Goal: Task Accomplishment & Management: Use online tool/utility

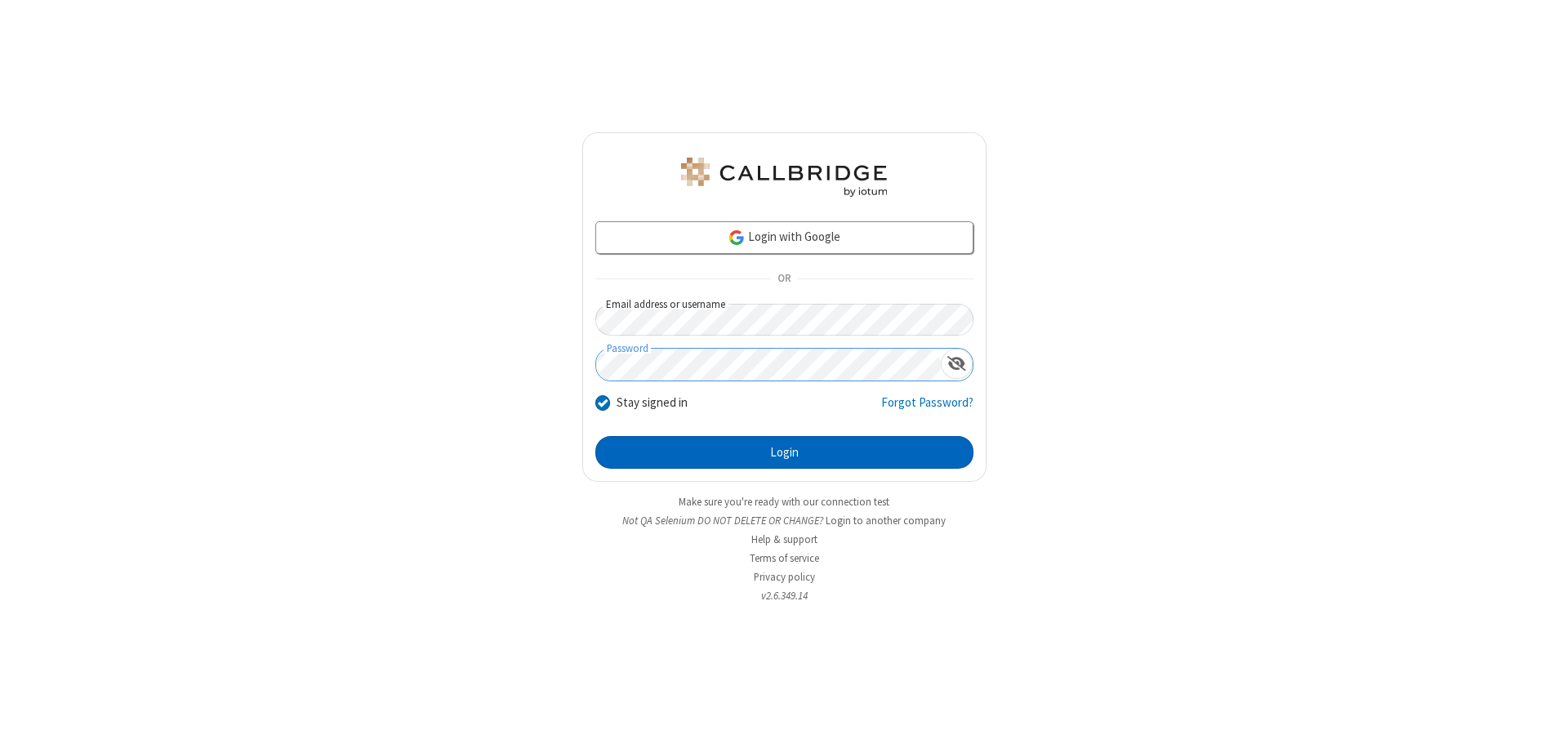
click at [784, 452] on button "Login" at bounding box center [784, 452] width 378 height 33
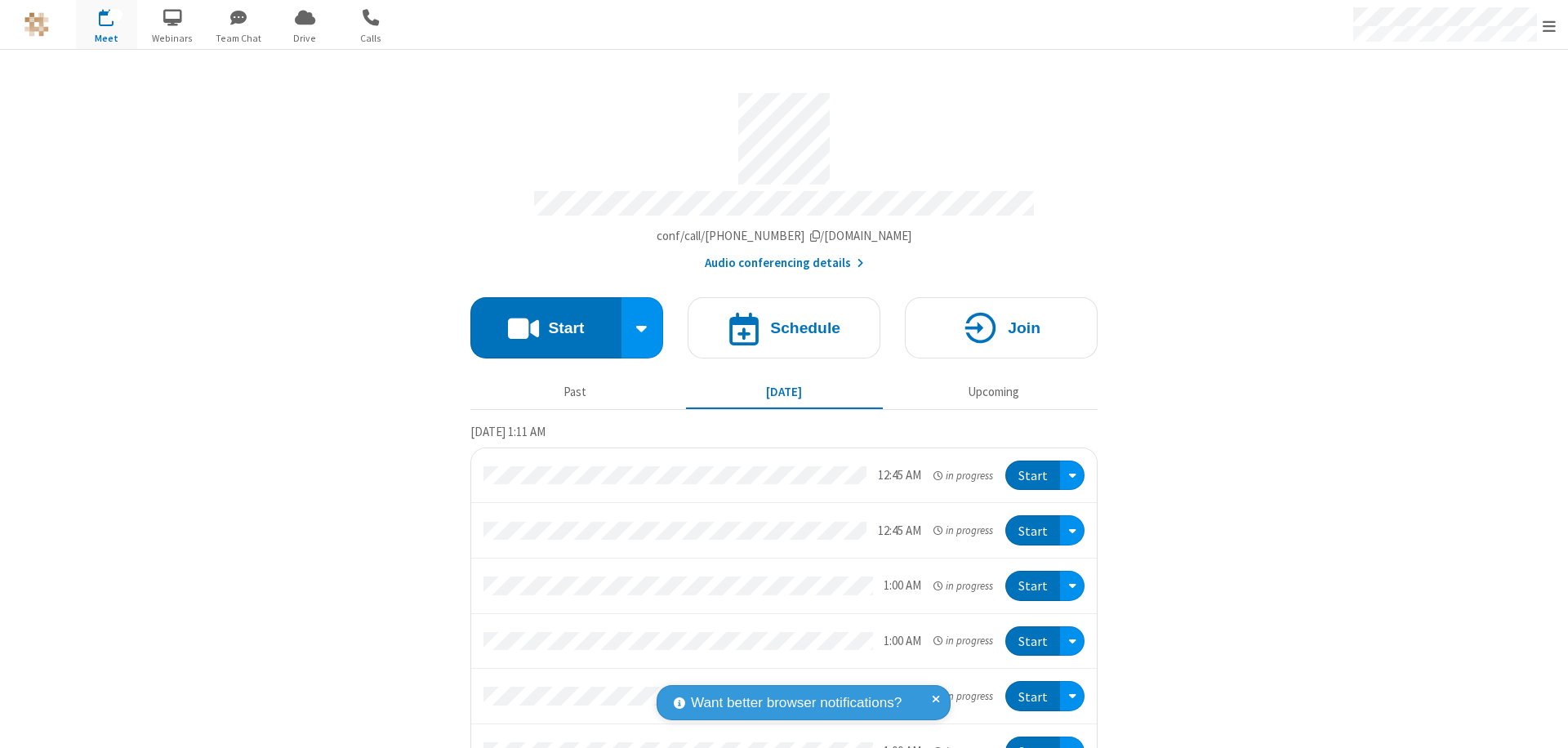
click at [539, 320] on button "Start" at bounding box center [545, 327] width 151 height 61
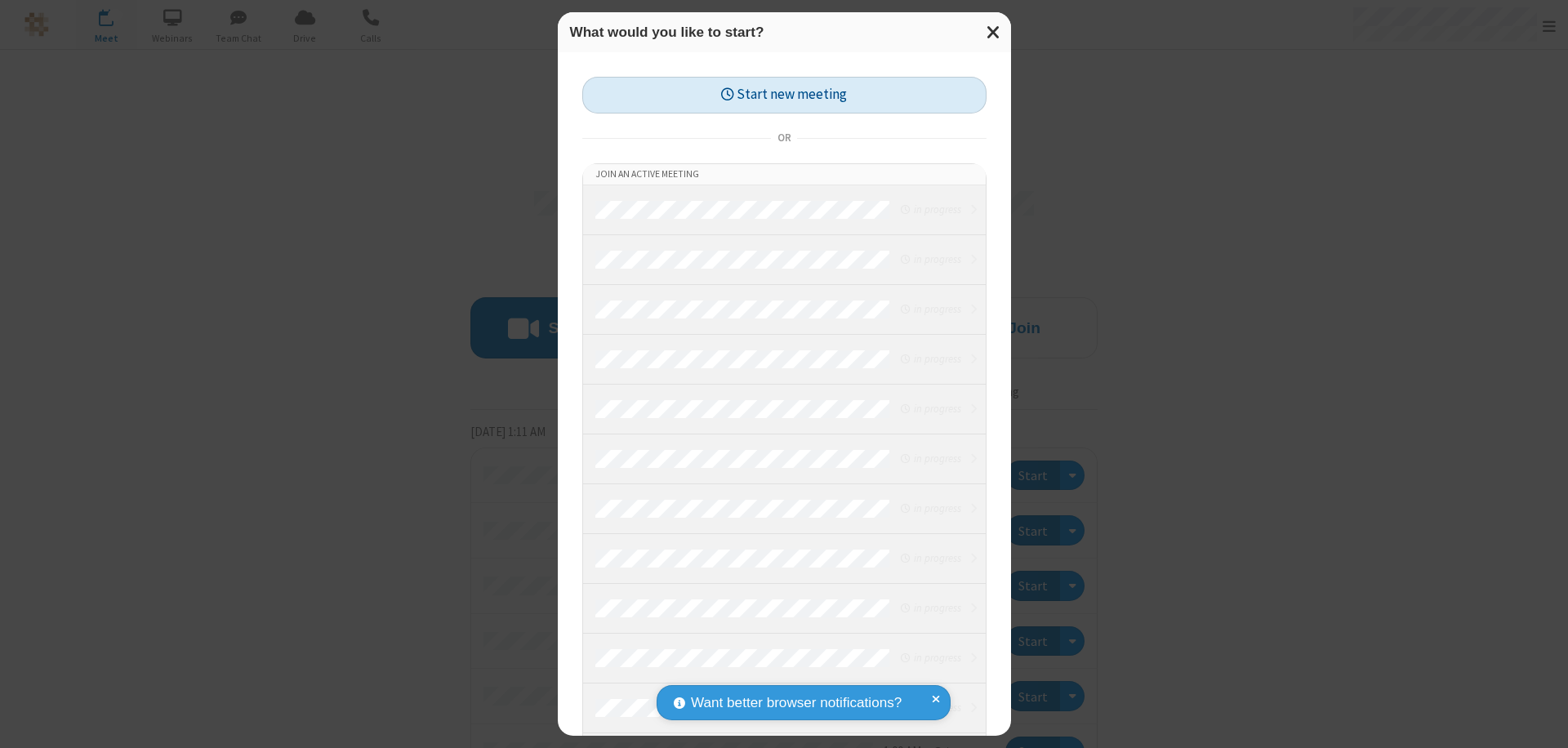
click at [784, 95] on button "Start new meeting" at bounding box center [784, 95] width 404 height 37
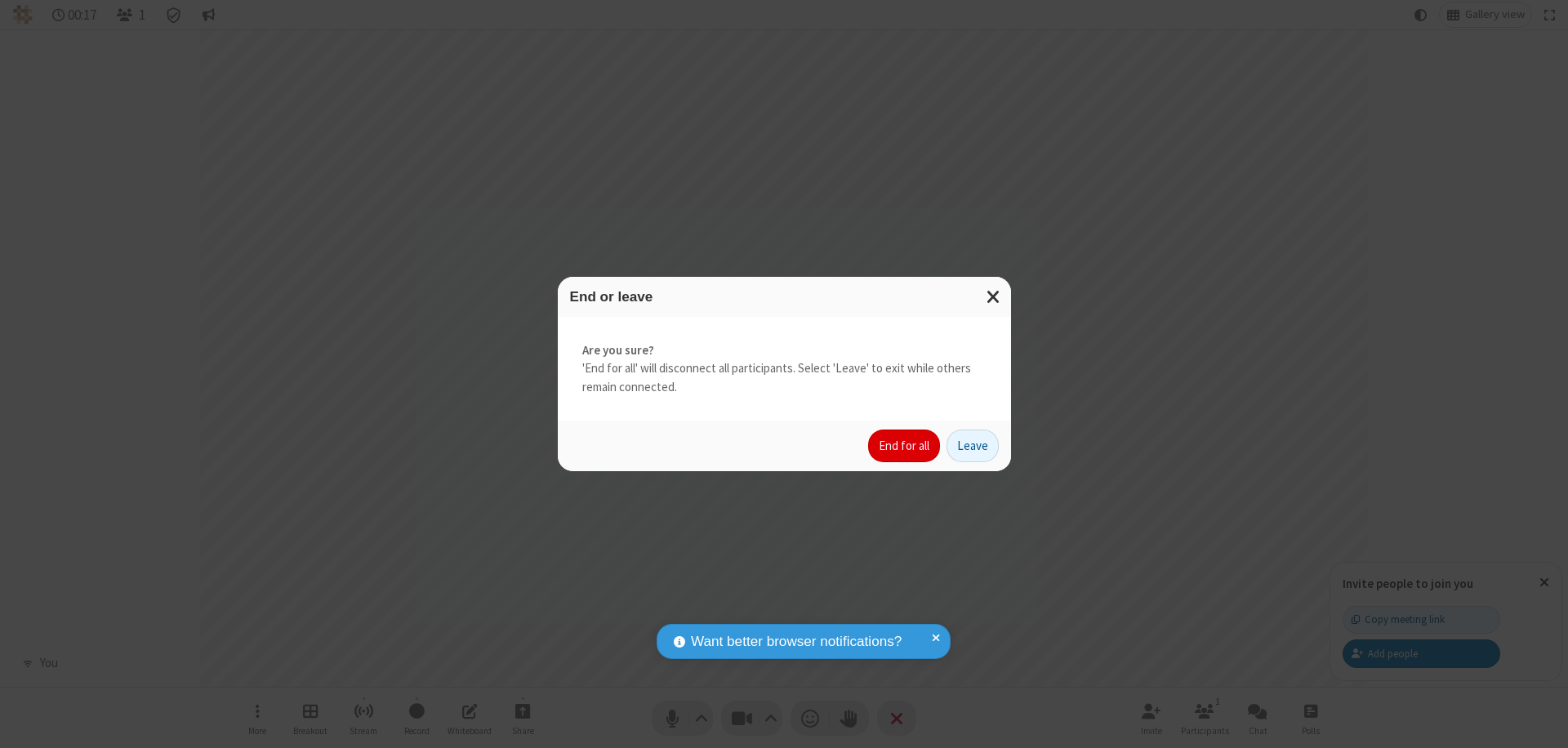
click at [904, 446] on button "End for all" at bounding box center [903, 446] width 72 height 33
